Goal: Task Accomplishment & Management: Use online tool/utility

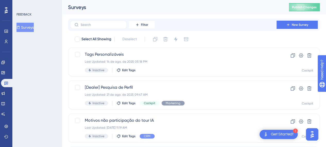
click at [25, 28] on button "Surveys" at bounding box center [24, 27] width 17 height 9
click at [29, 25] on button "Surveys" at bounding box center [24, 27] width 17 height 9
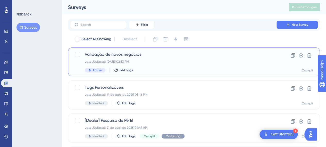
click at [163, 61] on div "Last Updated: 21 de ago. de 2025 02:33 PM" at bounding box center [173, 61] width 177 height 4
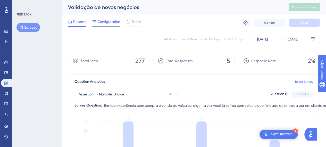
click at [109, 25] on div "Configuration" at bounding box center [106, 23] width 28 height 8
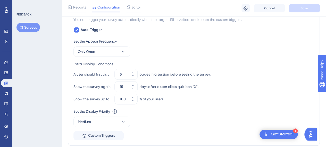
scroll to position [206, 0]
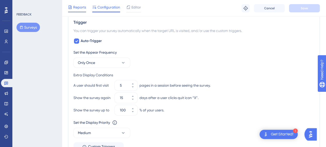
click at [80, 7] on span "Reports" at bounding box center [79, 7] width 13 height 6
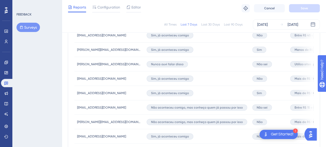
scroll to position [232, 0]
